Goal: Check status: Check status

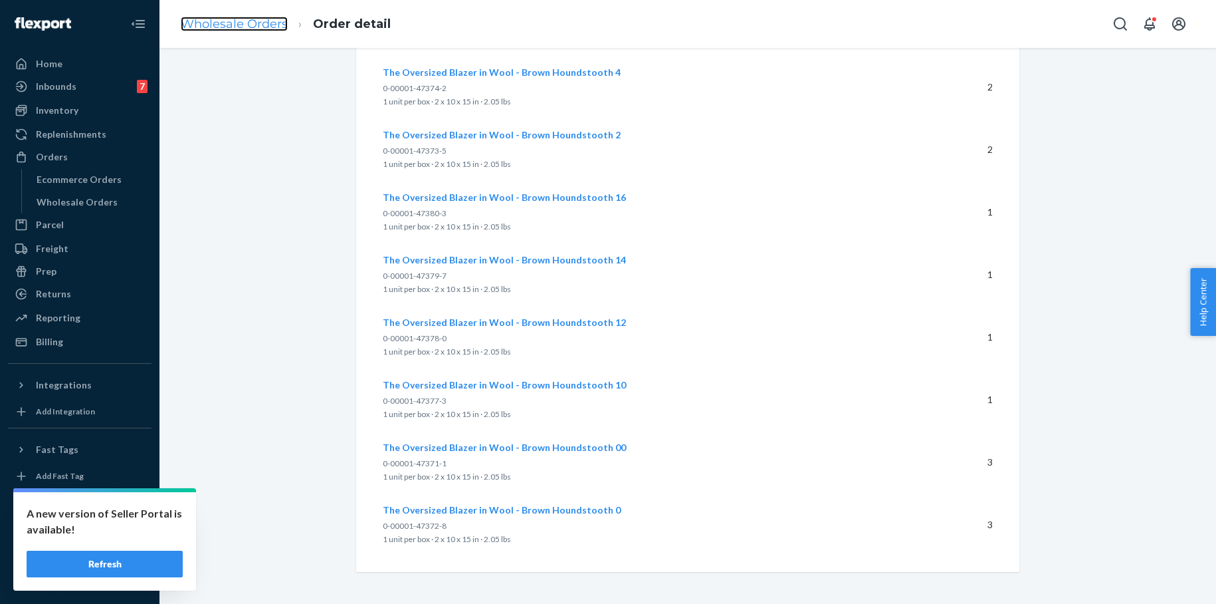
click at [217, 28] on link "Wholesale Orders" at bounding box center [234, 24] width 107 height 15
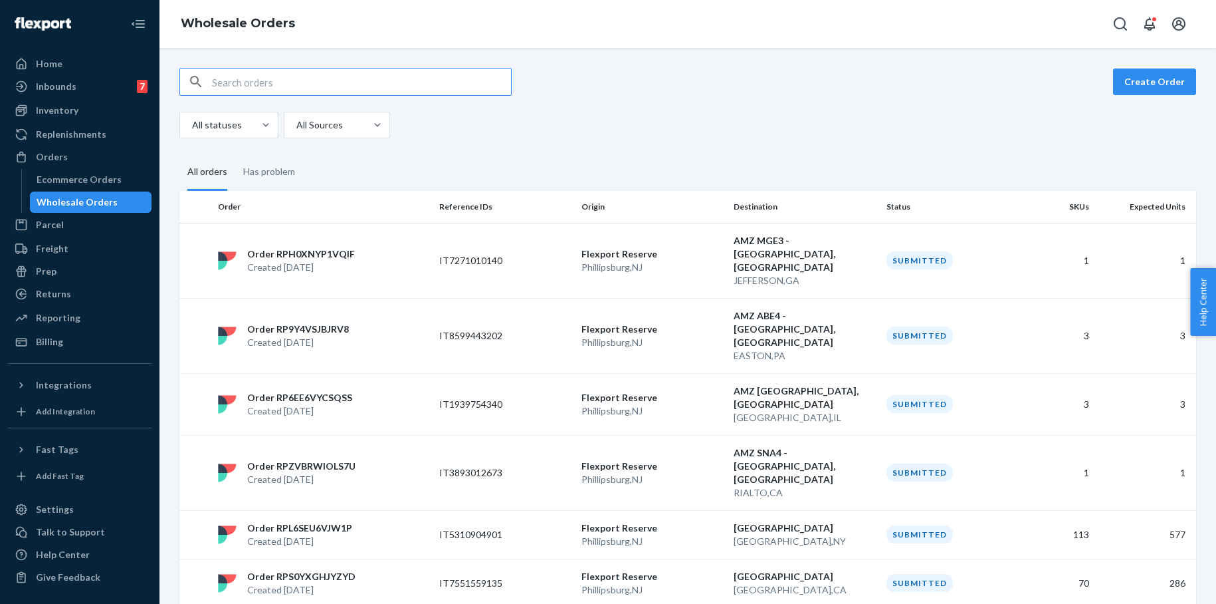
paste input "IT7965123840"
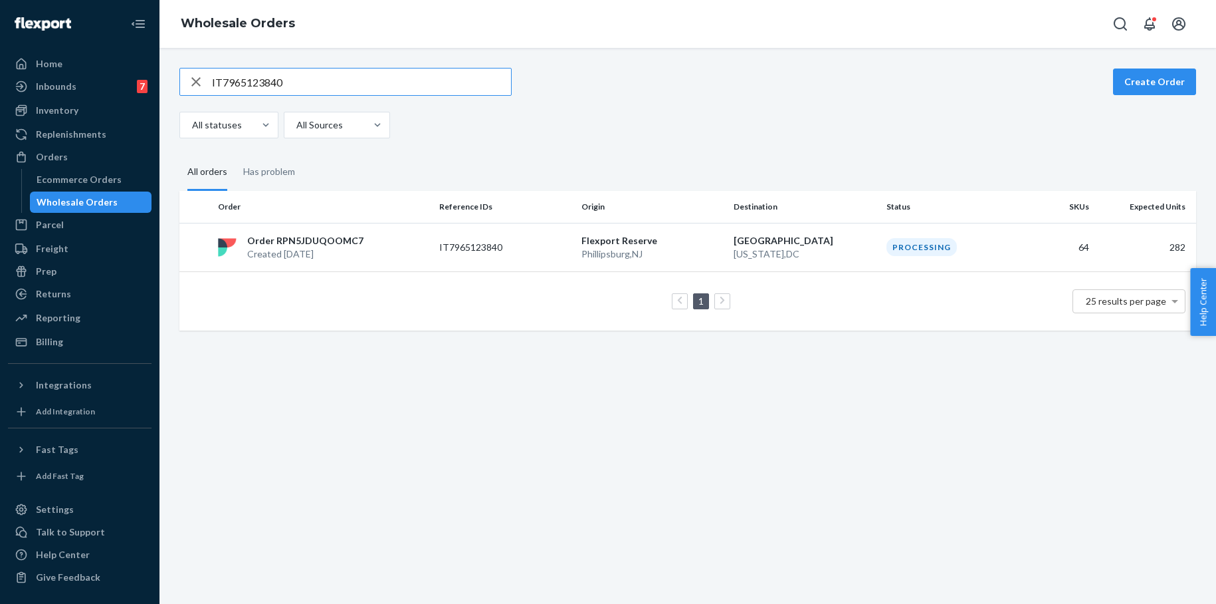
type input "IT7965123840"
